Goal: Information Seeking & Learning: Learn about a topic

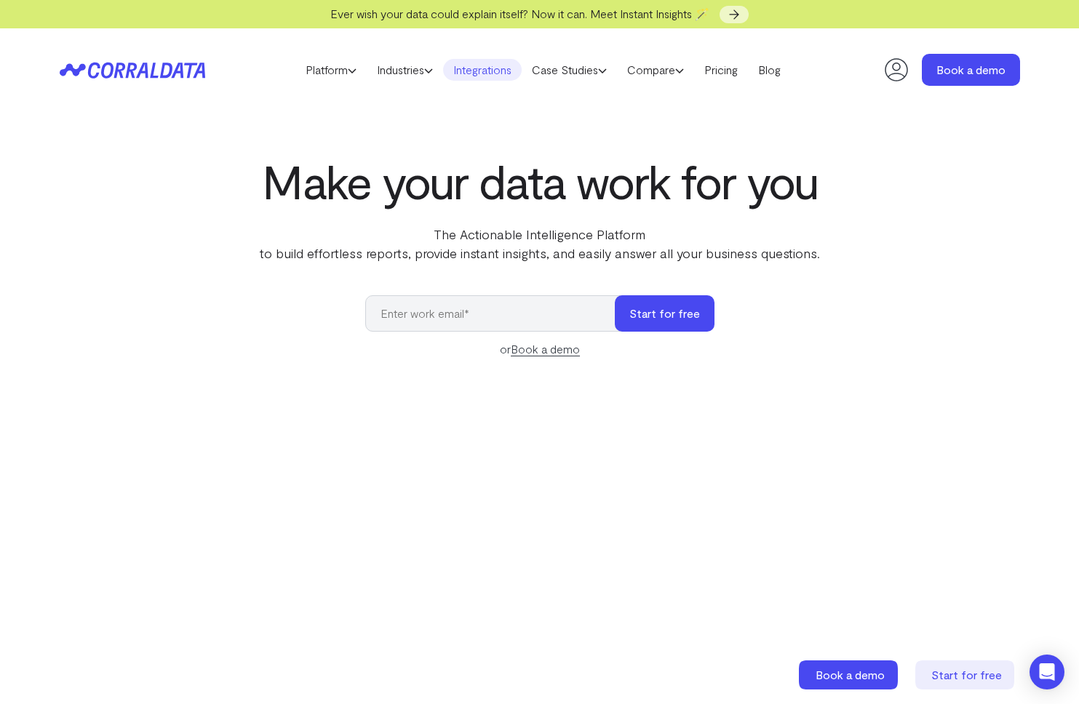
click at [496, 68] on link "Integrations" at bounding box center [482, 70] width 79 height 22
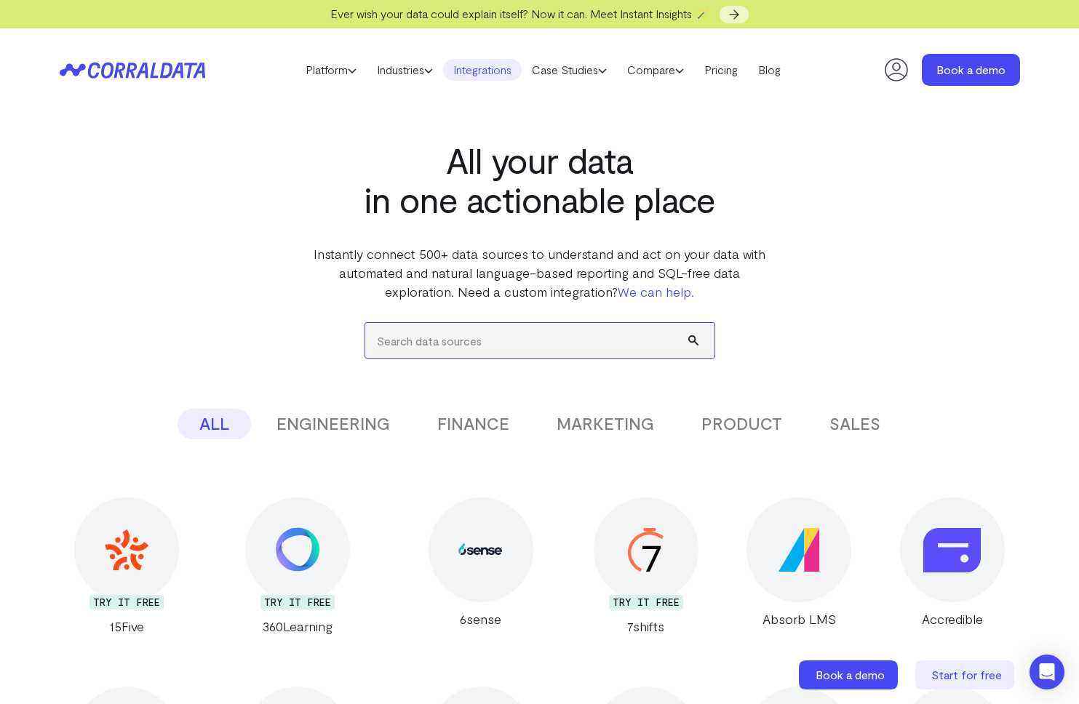
click at [463, 347] on input "search" at bounding box center [539, 340] width 349 height 35
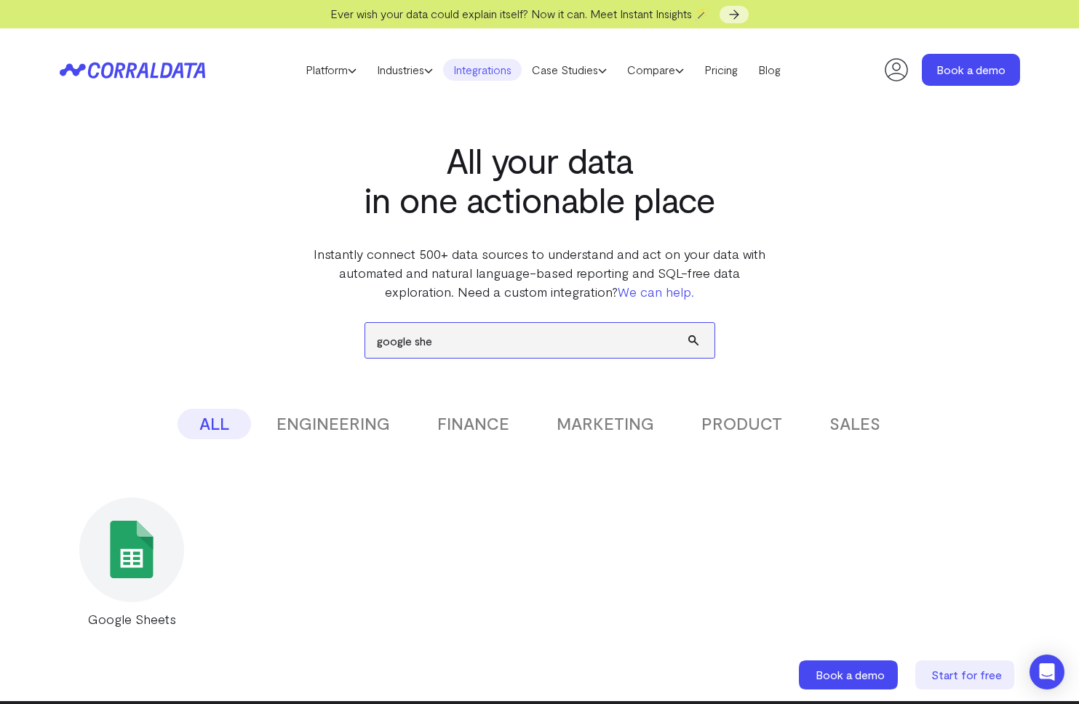
type input "google she"
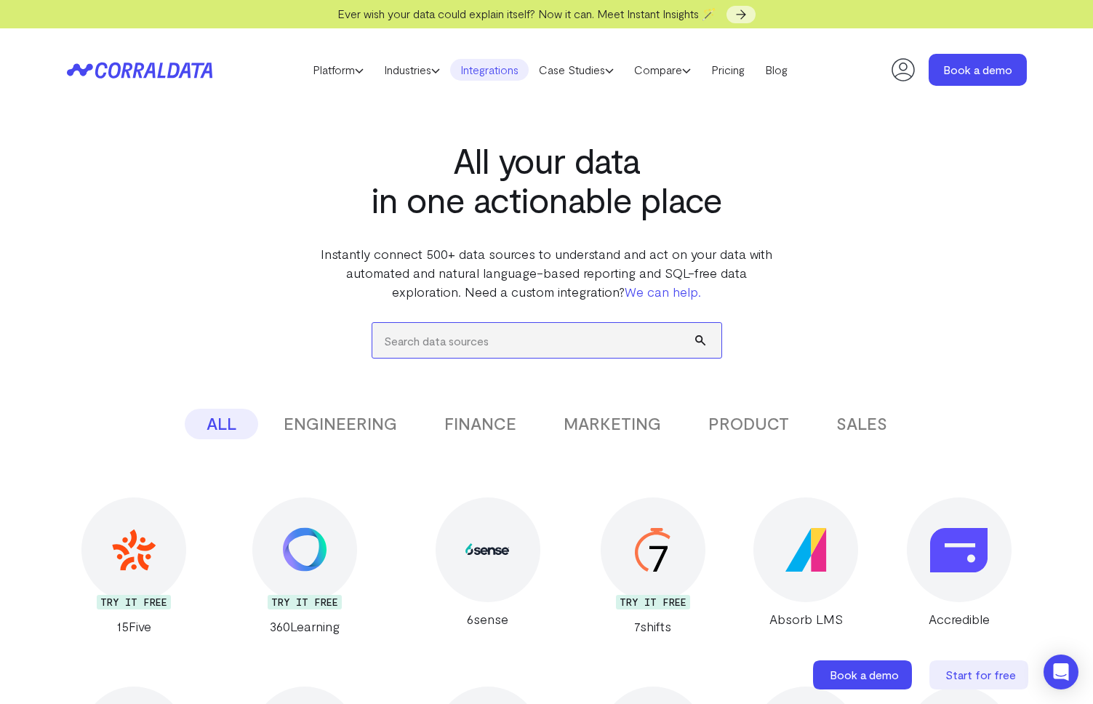
click at [479, 345] on input "search" at bounding box center [546, 340] width 349 height 35
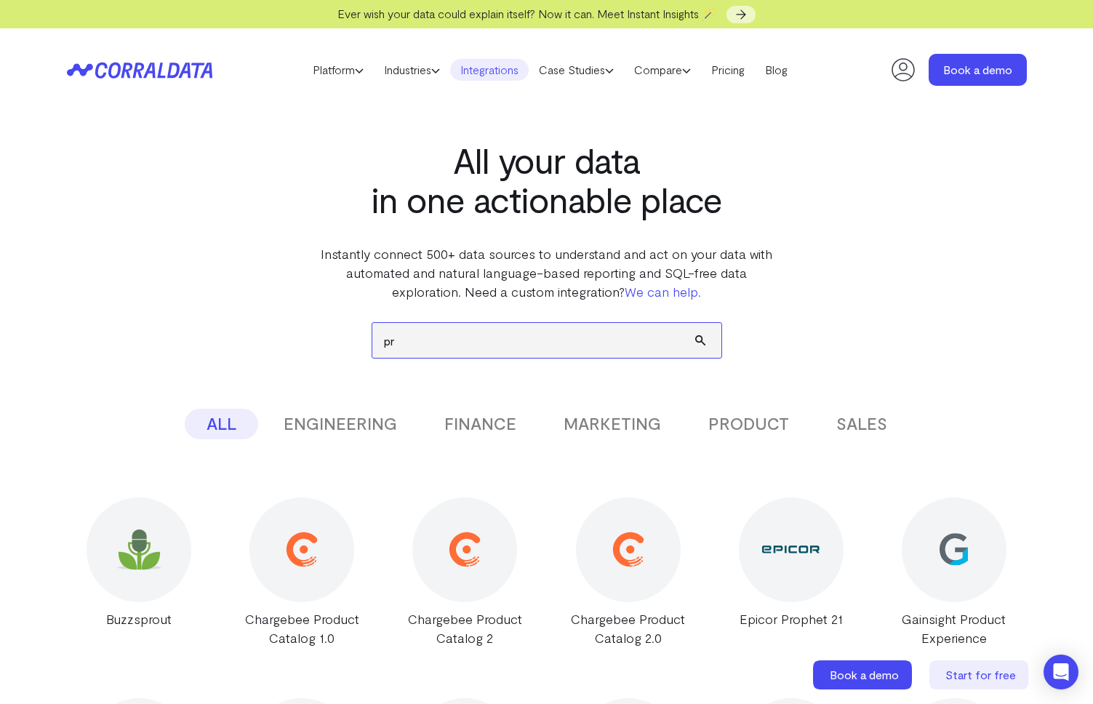
type input "p"
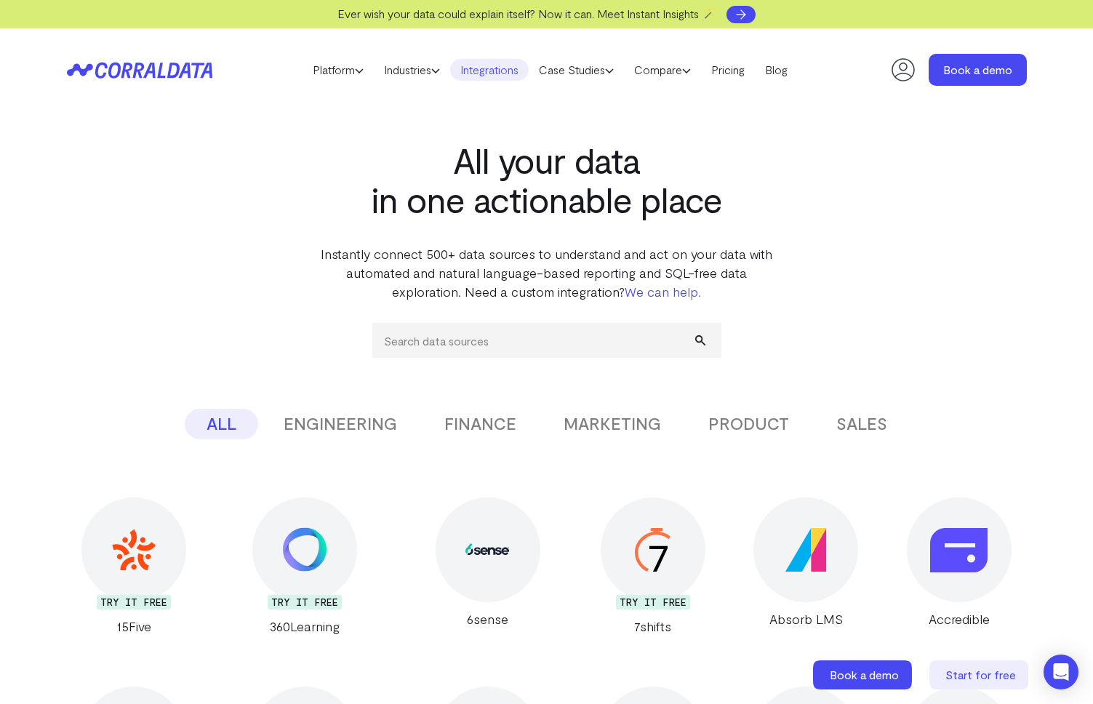
click at [736, 15] on link at bounding box center [741, 14] width 29 height 17
